Goal: Navigation & Orientation: Find specific page/section

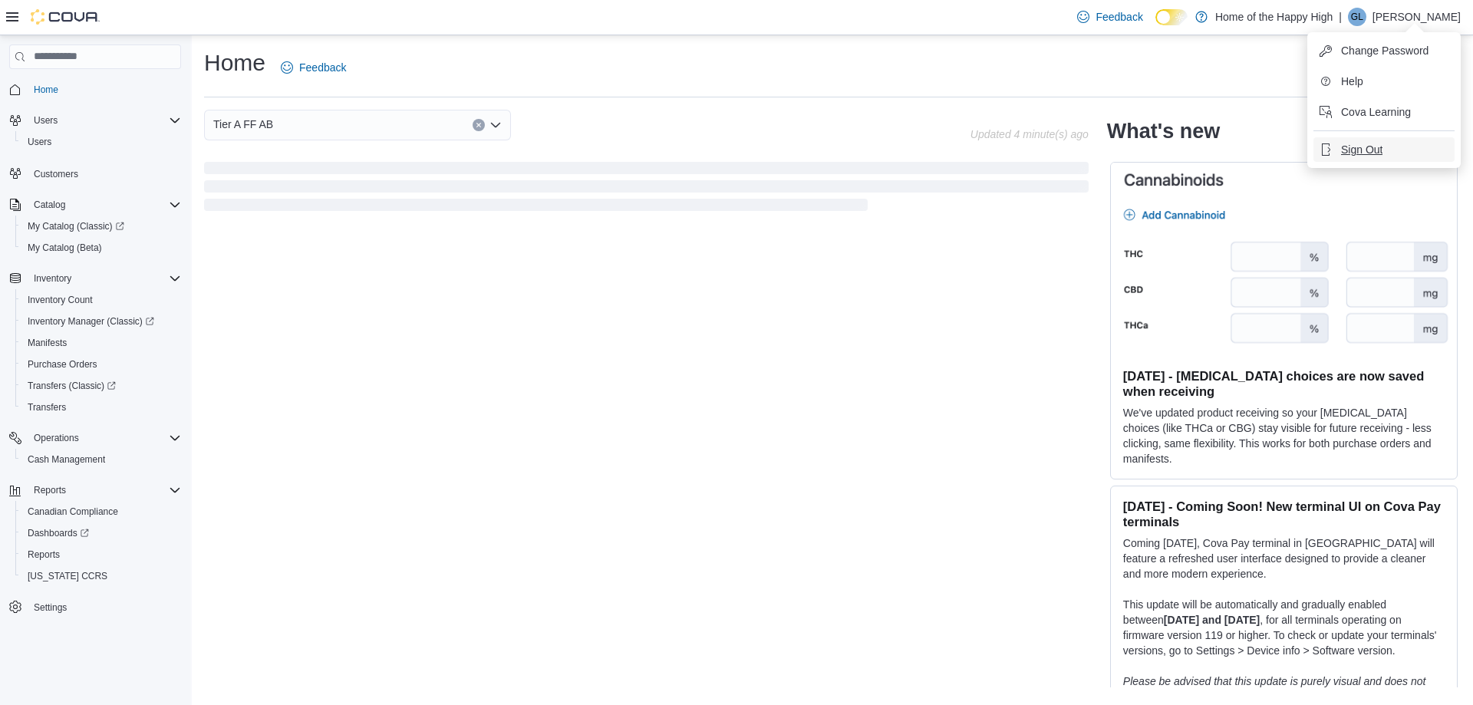
click at [1383, 147] on button "Sign Out" at bounding box center [1383, 149] width 141 height 25
